Goal: Task Accomplishment & Management: Manage account settings

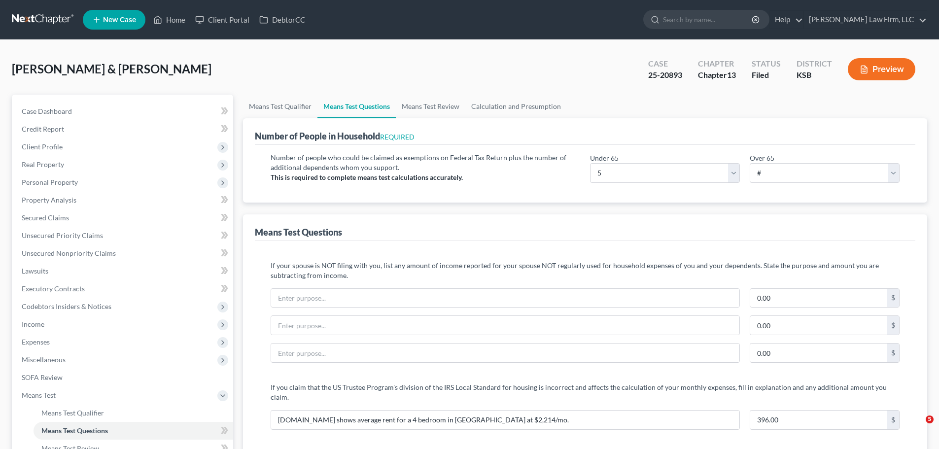
select select "5"
select select "3"
select select "1"
select select "60"
select select "1"
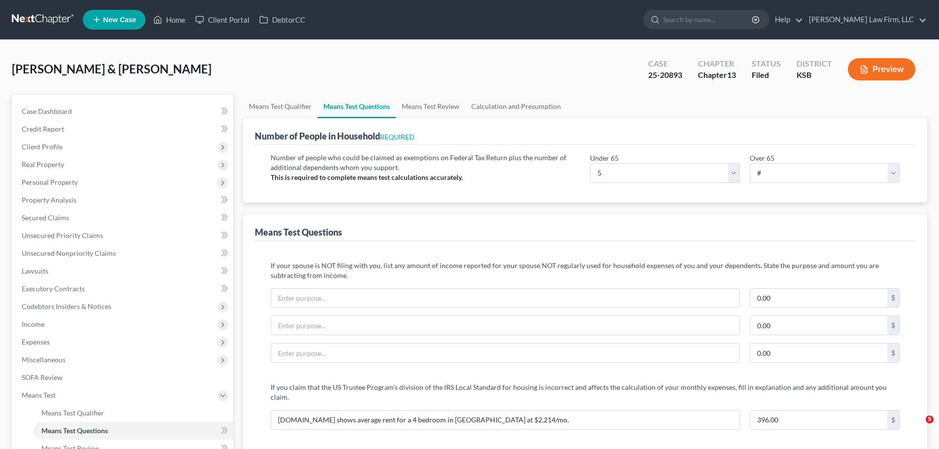
select select "60"
select select "1"
select select "60"
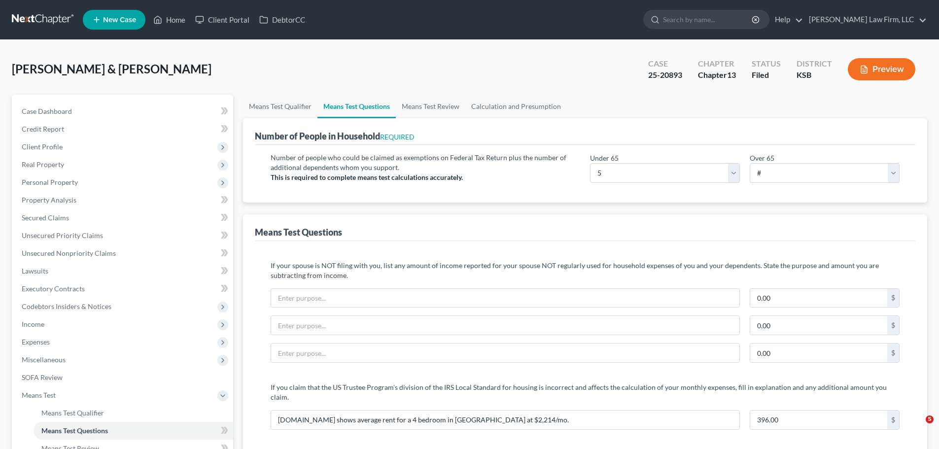
select select "60"
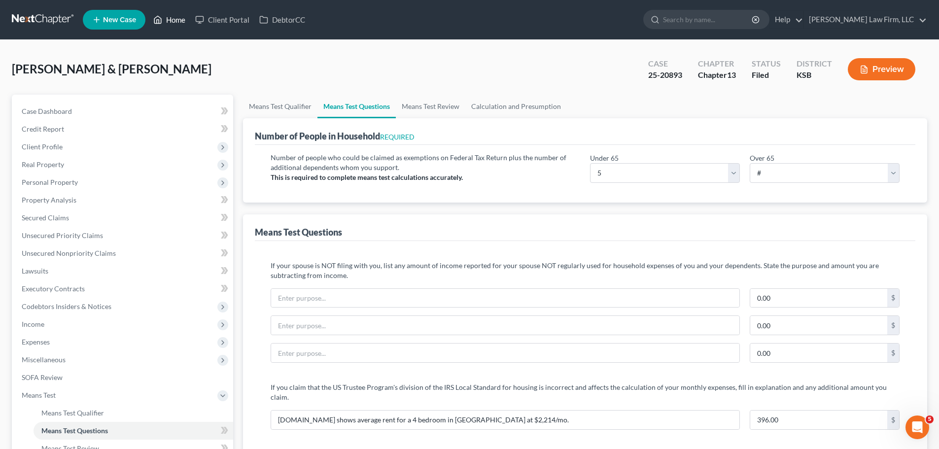
click at [180, 25] on link "Home" at bounding box center [169, 20] width 42 height 18
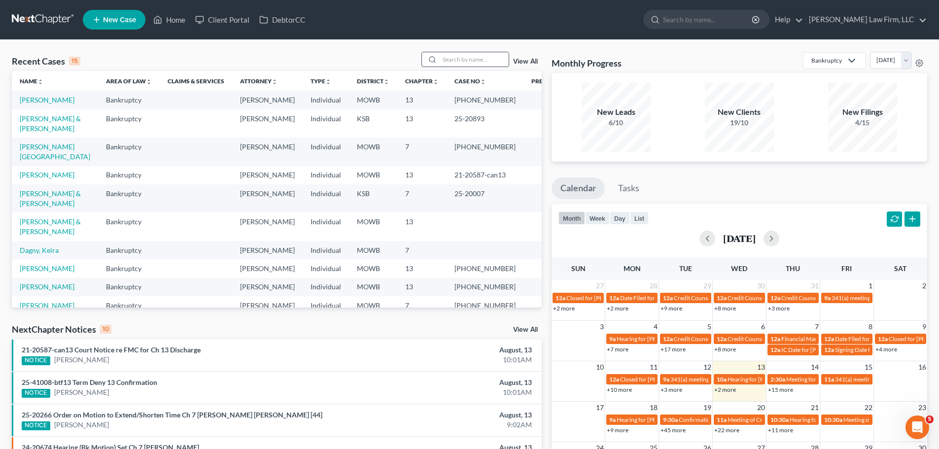
click at [484, 56] on input "search" at bounding box center [473, 59] width 69 height 14
type input "fox"
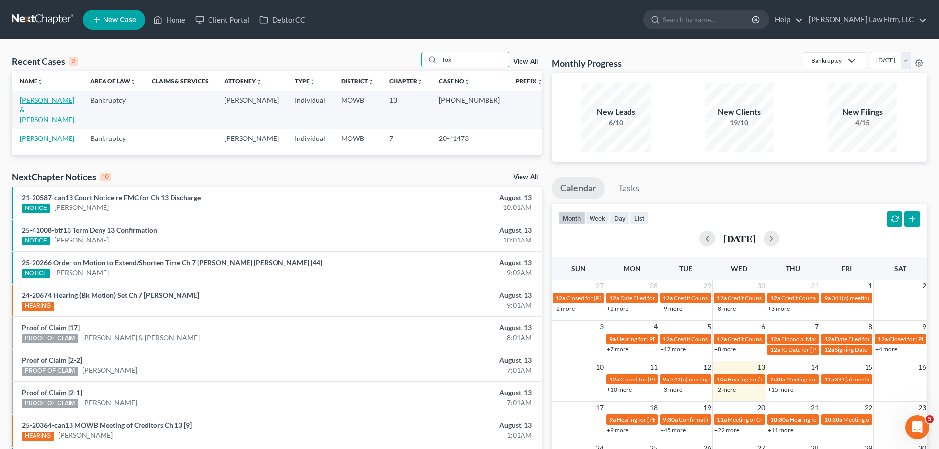
click at [71, 103] on link "[PERSON_NAME] & [PERSON_NAME]" at bounding box center [47, 110] width 55 height 28
select select "4"
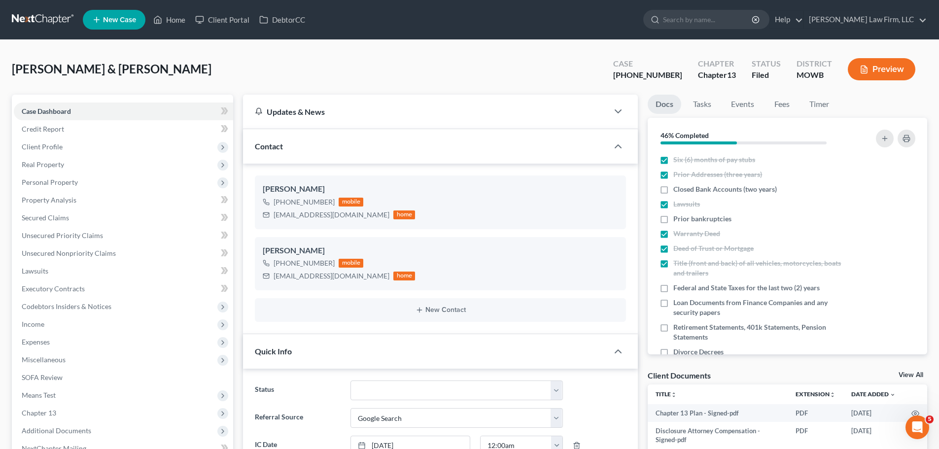
scroll to position [1069, 0]
